Goal: Find specific page/section: Find specific page/section

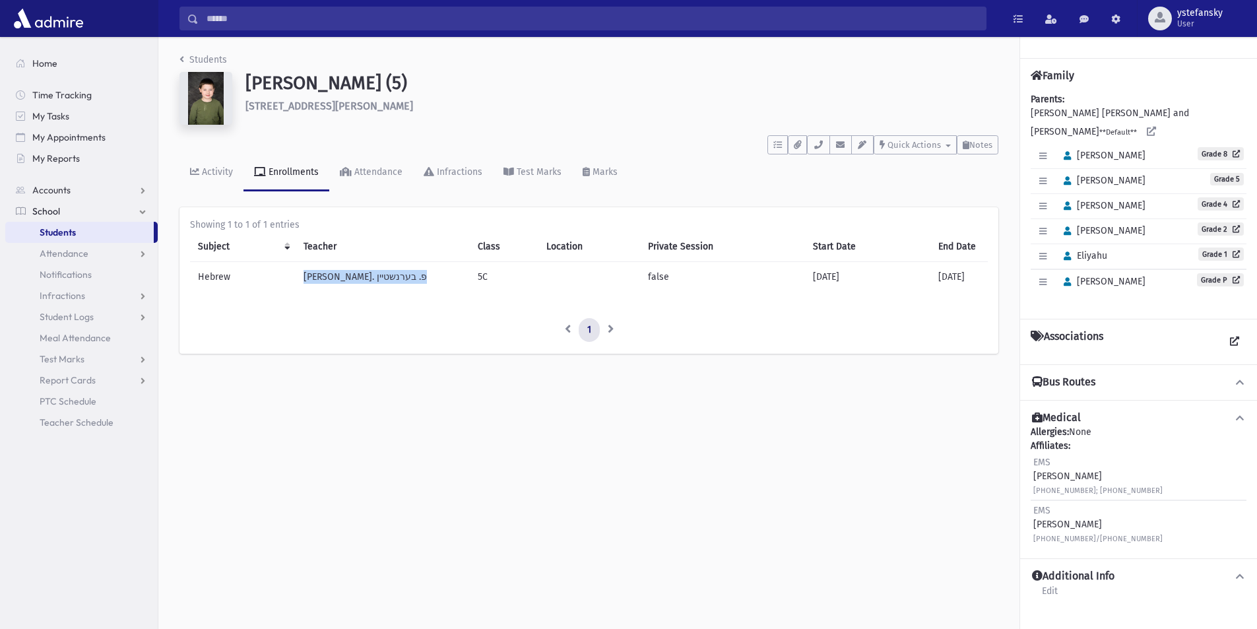
click at [71, 226] on span "Students" at bounding box center [58, 232] width 36 height 12
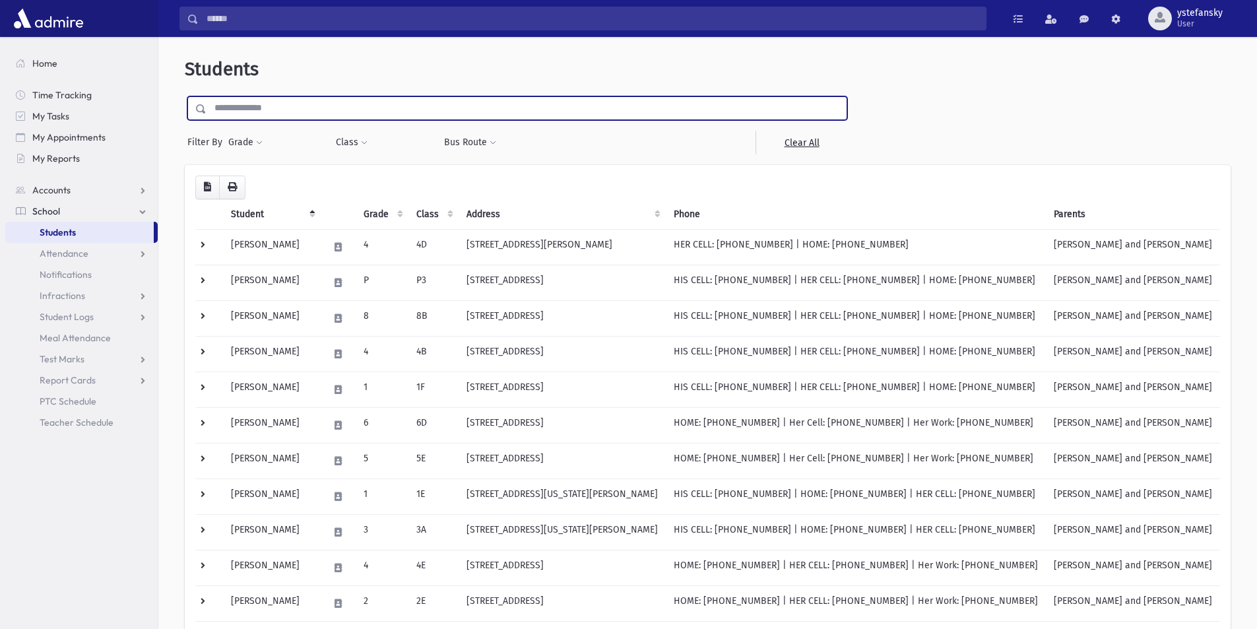
click at [393, 109] on input "text" at bounding box center [527, 108] width 640 height 24
type input "***"
click at [185, 96] on input "submit" at bounding box center [203, 105] width 37 height 18
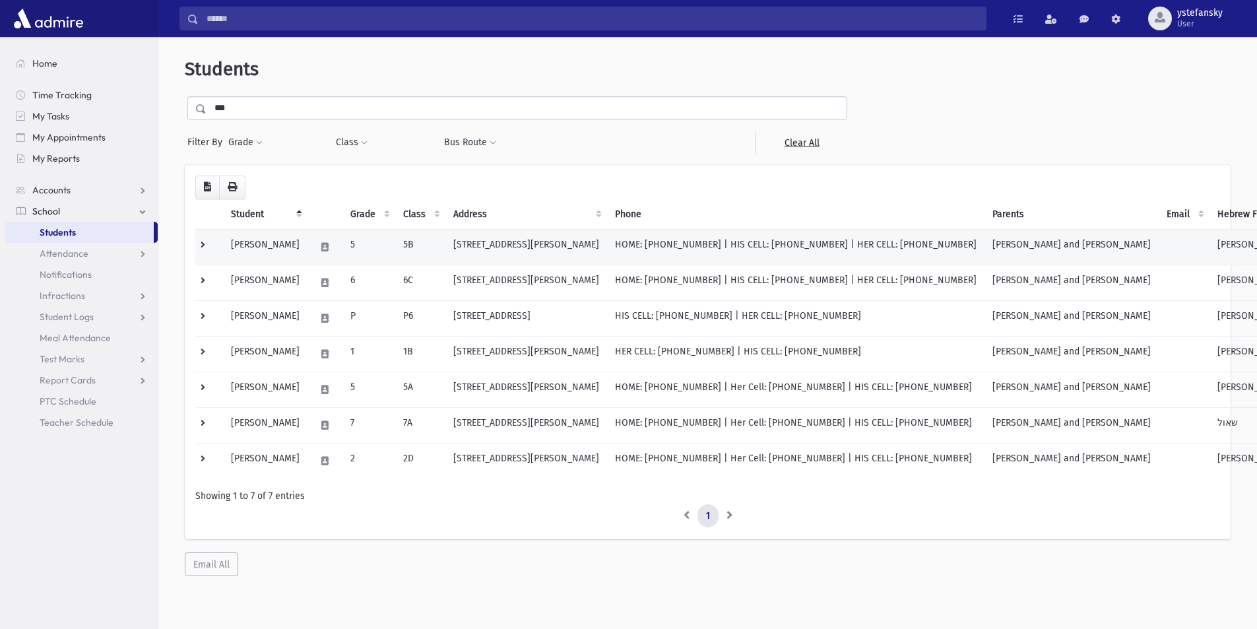
click at [283, 244] on td "[PERSON_NAME]" at bounding box center [265, 247] width 84 height 36
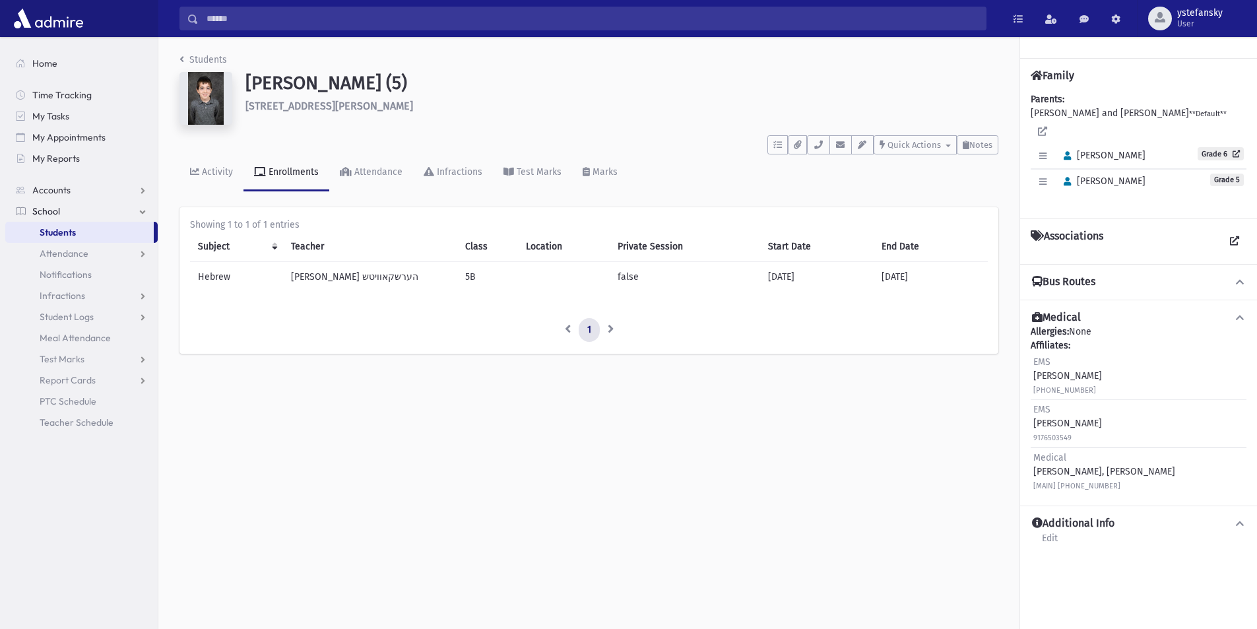
click at [268, 82] on h1 "Antebi, Meyer (5)" at bounding box center [621, 83] width 753 height 22
copy h1 "Antebi"
